Goal: Task Accomplishment & Management: Complete application form

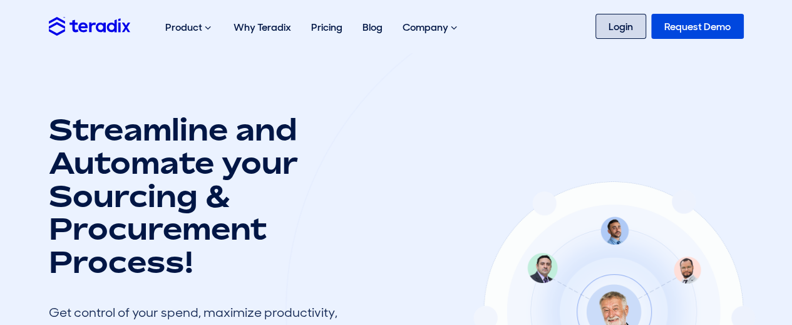
click at [613, 22] on link "Login" at bounding box center [621, 26] width 51 height 25
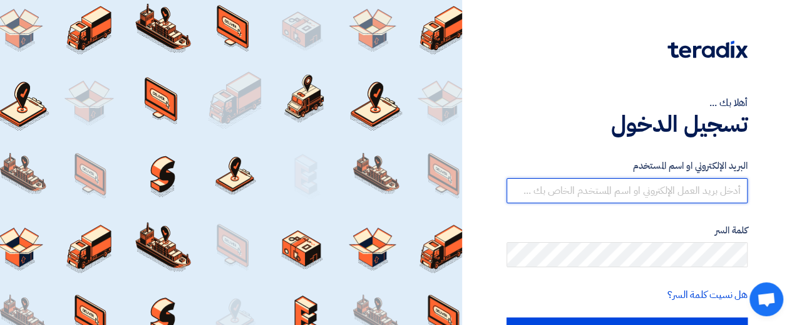
type input "[EMAIL_ADDRESS][DOMAIN_NAME]"
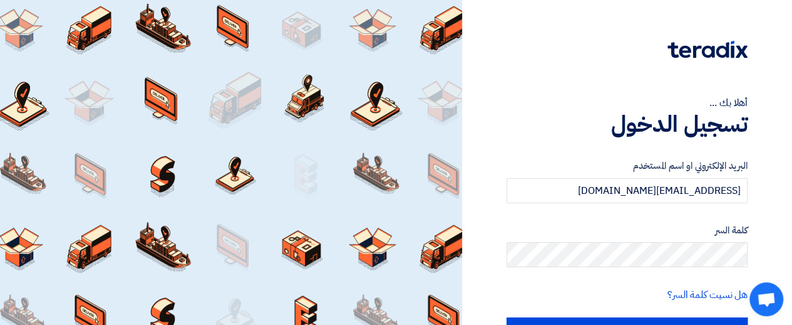
click at [636, 279] on form "البريد الإلكتروني او اسم المستخدم sales@t-square.net كلمة السر هل نسيت كلمة الس…" at bounding box center [627, 253] width 241 height 190
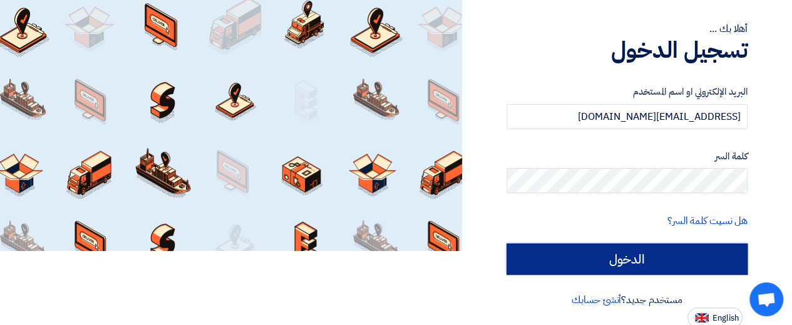
click at [642, 264] on input "الدخول" at bounding box center [627, 258] width 241 height 31
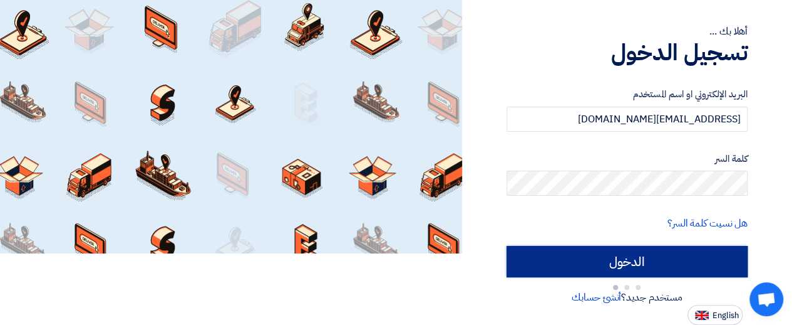
scroll to position [74, 0]
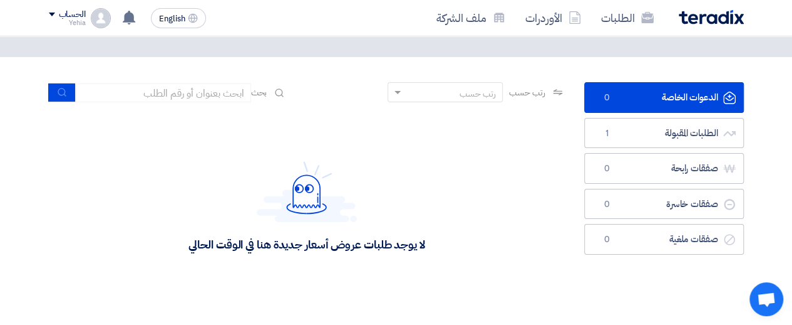
scroll to position [43, 0]
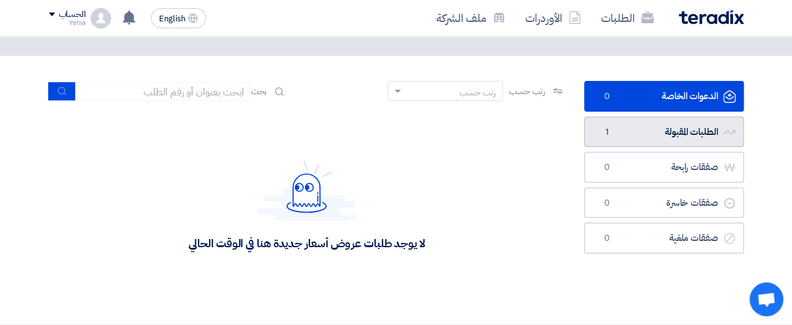
click at [653, 127] on link "الطلبات المقبولة الطلبات المقبولة 1" at bounding box center [664, 132] width 160 height 31
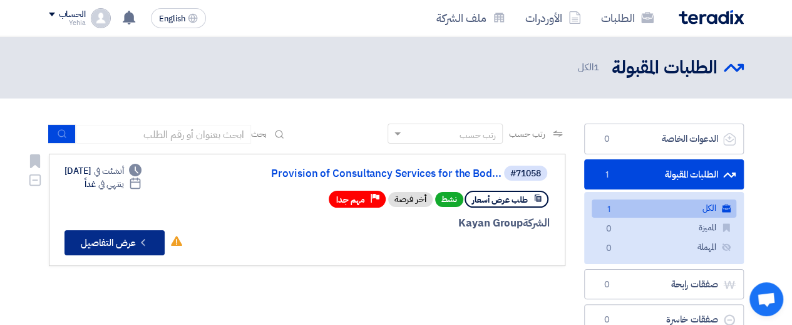
click at [91, 247] on button "Check details عرض التفاصيل" at bounding box center [115, 242] width 100 height 25
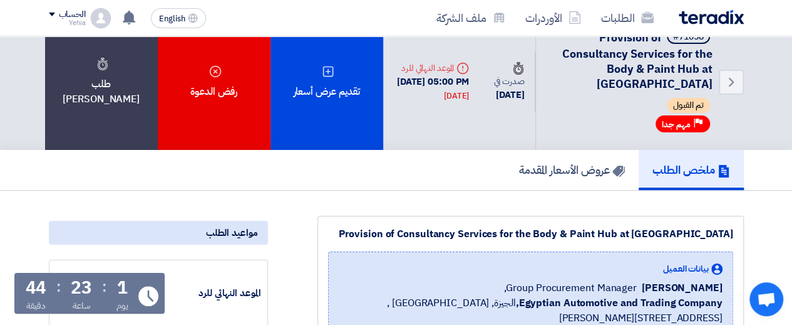
scroll to position [23, 0]
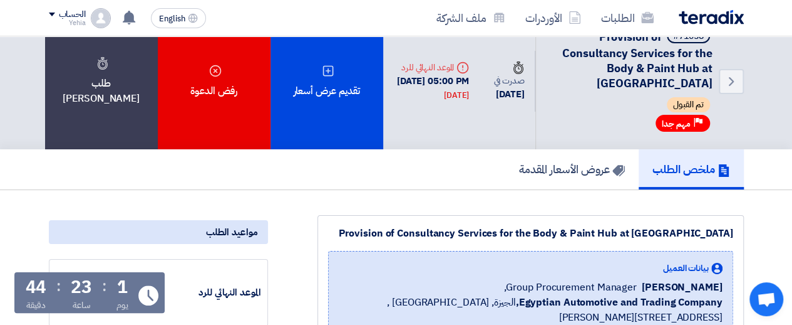
click at [448, 116] on div "Back #71058 Provision of Consultancy Services for the Body & Paint Hub at Abu R…" at bounding box center [563, 81] width 361 height 136
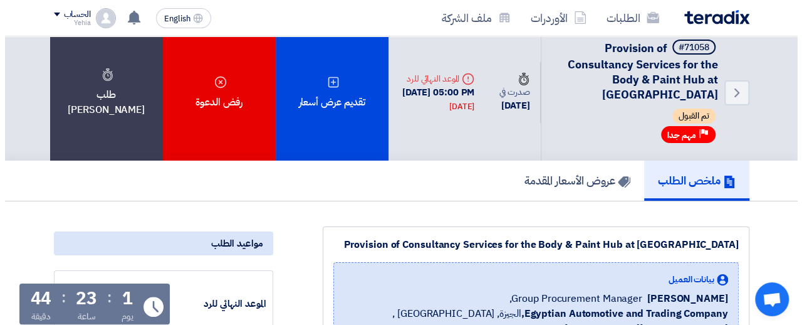
scroll to position [11, 0]
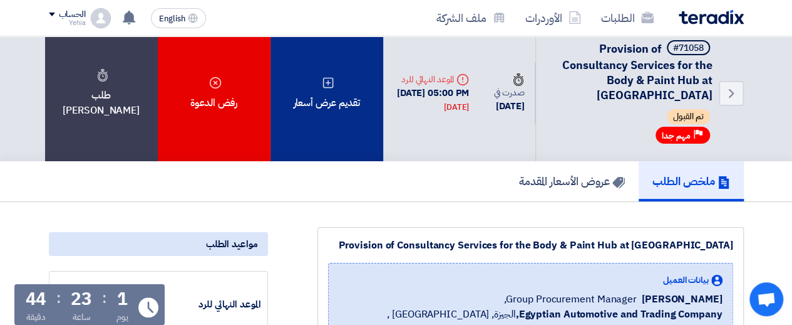
click at [331, 70] on div "تقديم عرض أسعار" at bounding box center [327, 93] width 113 height 136
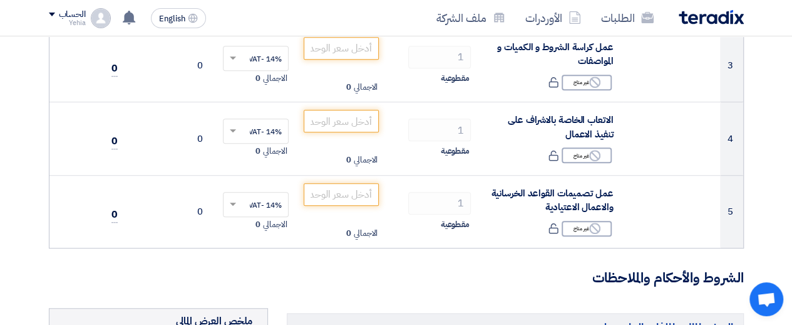
scroll to position [365, 0]
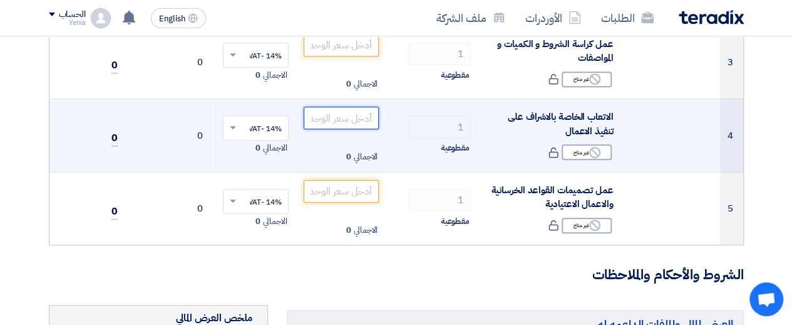
click at [331, 117] on input "number" at bounding box center [342, 117] width 76 height 23
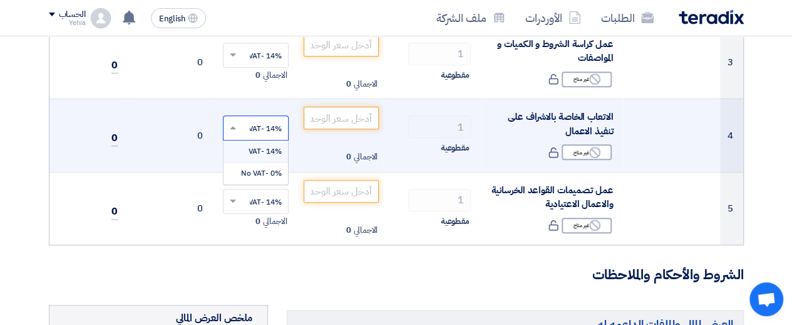
click at [266, 129] on input "text" at bounding box center [262, 129] width 41 height 21
click at [257, 171] on span "0% -No VAT" at bounding box center [261, 172] width 41 height 11
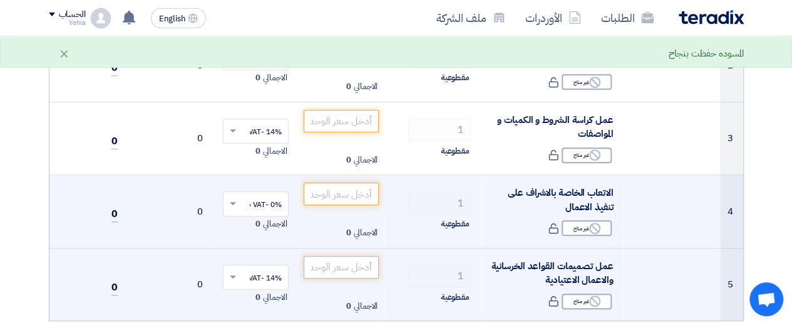
scroll to position [287, 0]
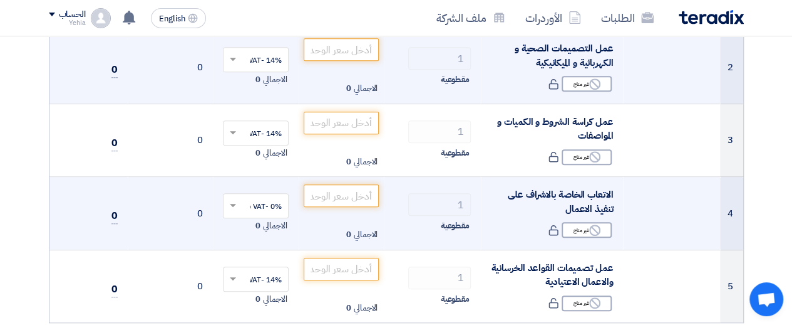
click at [64, 51] on td "0" at bounding box center [88, 67] width 78 height 73
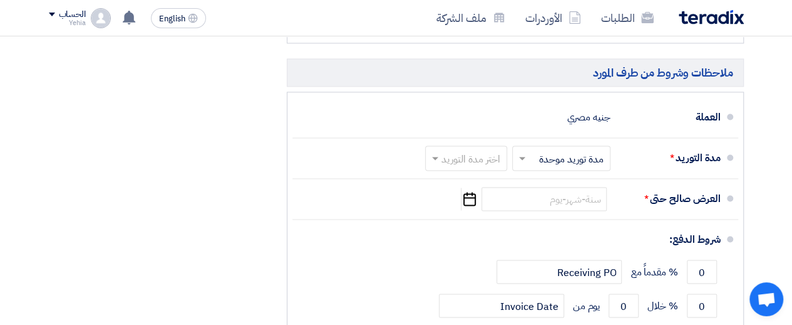
scroll to position [922, 0]
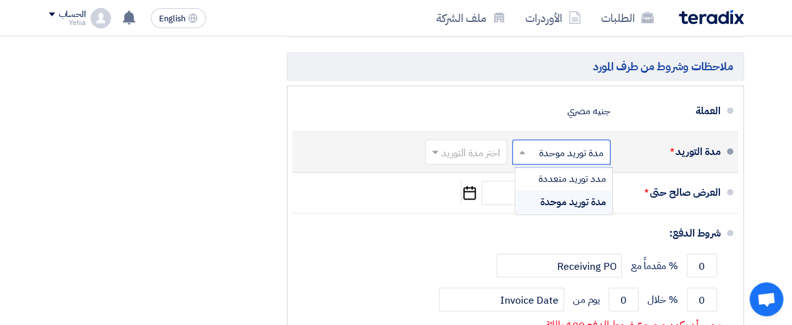
click at [540, 147] on input "text" at bounding box center [559, 153] width 92 height 18
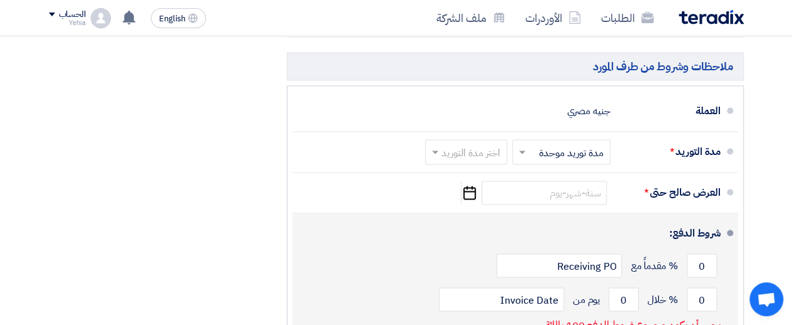
drag, startPoint x: 479, startPoint y: 195, endPoint x: 447, endPoint y: 239, distance: 54.8
click at [447, 239] on ul "العملة جنيه مصري مدة التوريد * اختر مدة التوريد × مدة توريد موحدة ×" at bounding box center [515, 246] width 457 height 323
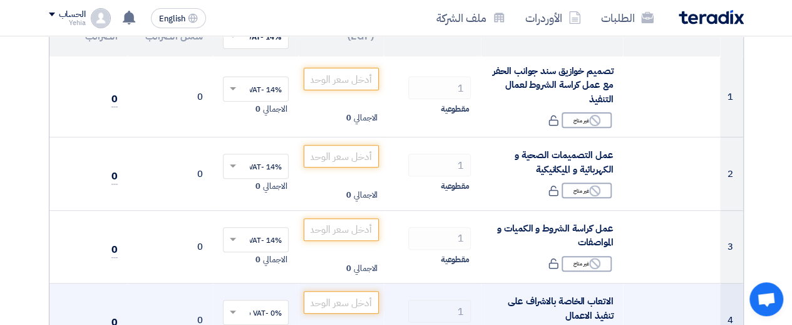
scroll to position [111, 0]
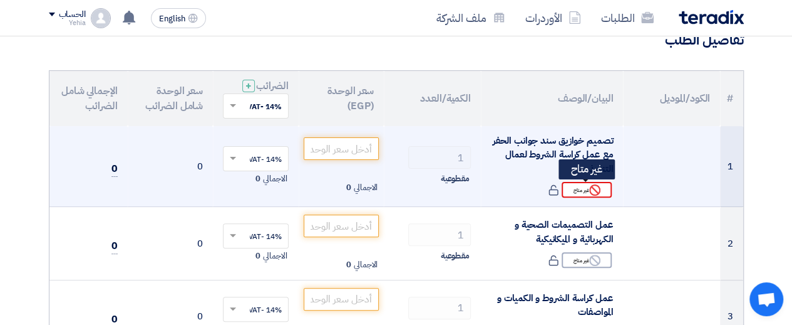
click at [582, 189] on div "Reject غير متاح" at bounding box center [587, 190] width 50 height 16
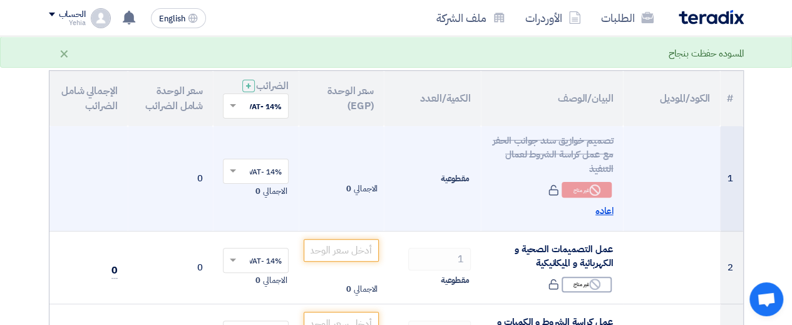
click at [600, 212] on span "اعاده" at bounding box center [605, 211] width 18 height 14
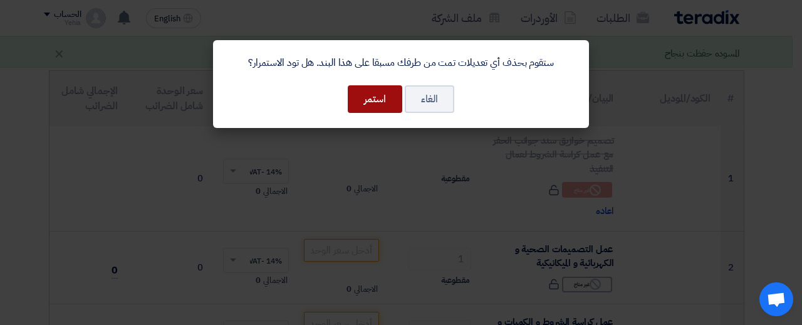
click at [395, 96] on button "استمر" at bounding box center [375, 99] width 55 height 28
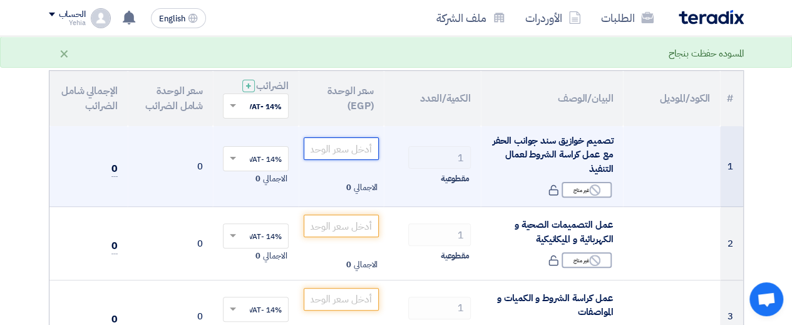
click at [343, 148] on input "number" at bounding box center [342, 148] width 76 height 23
